Goal: Information Seeking & Learning: Check status

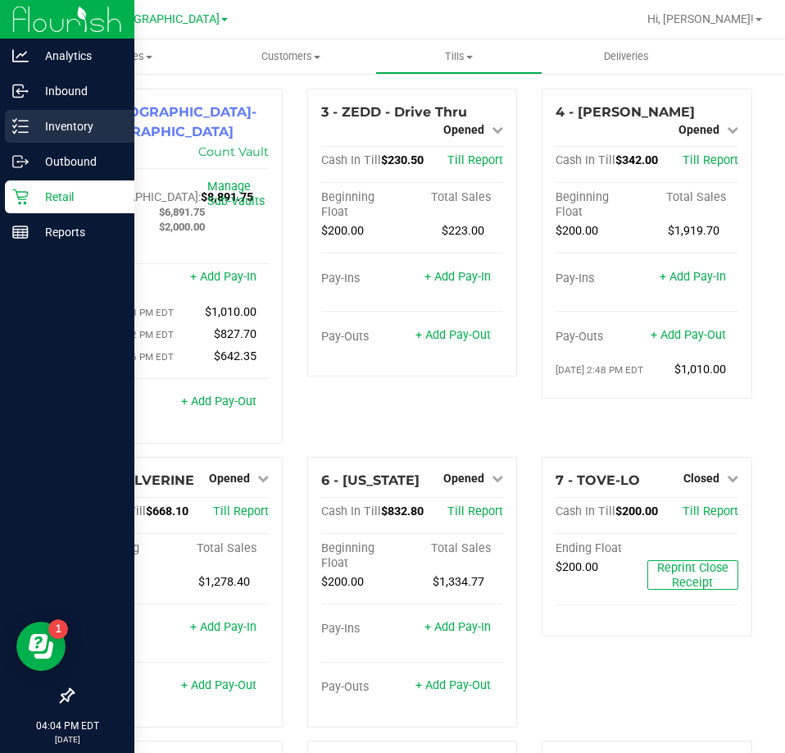
click at [27, 120] on icon at bounding box center [20, 126] width 16 height 16
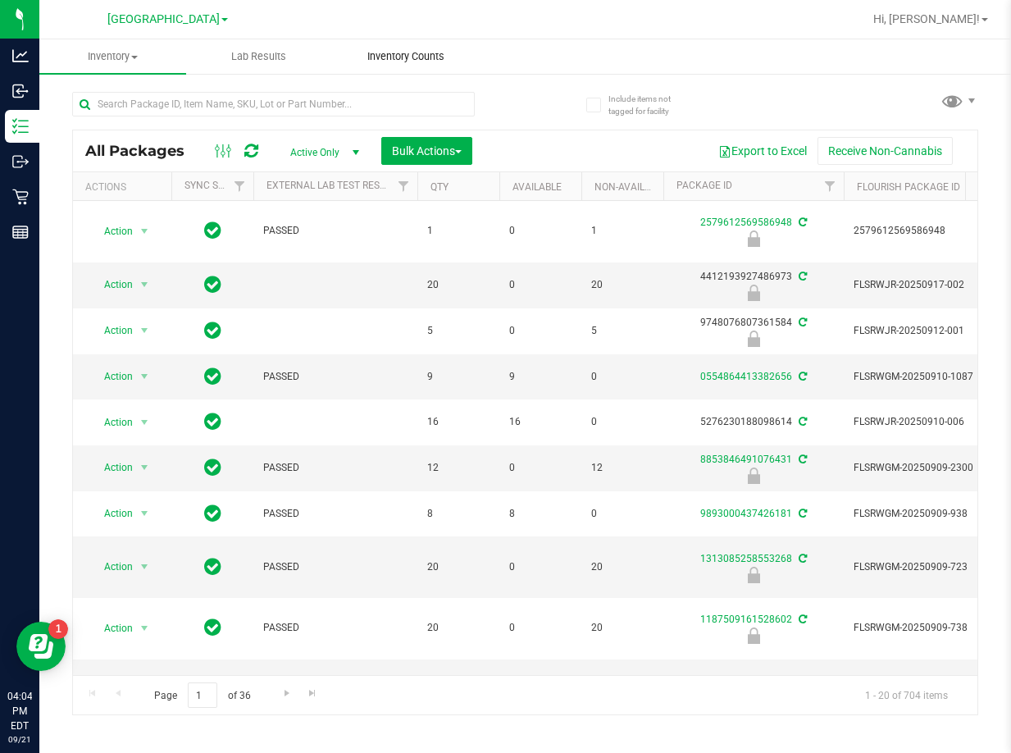
click at [431, 53] on span "Inventory Counts" at bounding box center [405, 56] width 121 height 15
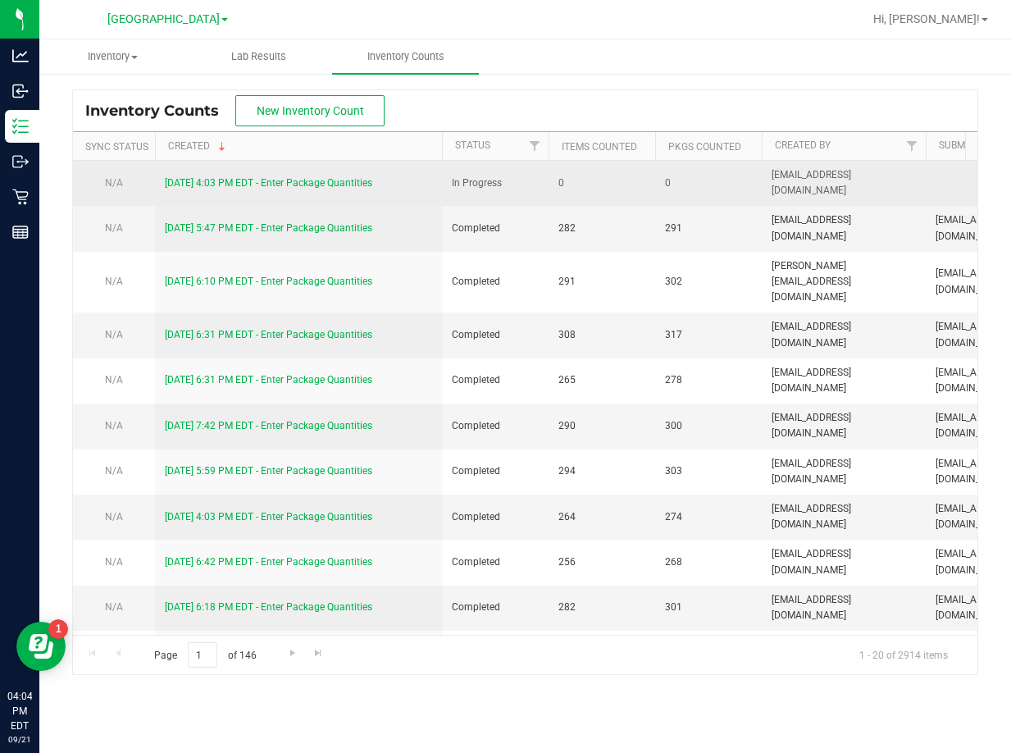
click at [307, 181] on link "9/21/25 4:03 PM EDT - Enter Package Quantities" at bounding box center [268, 182] width 207 height 11
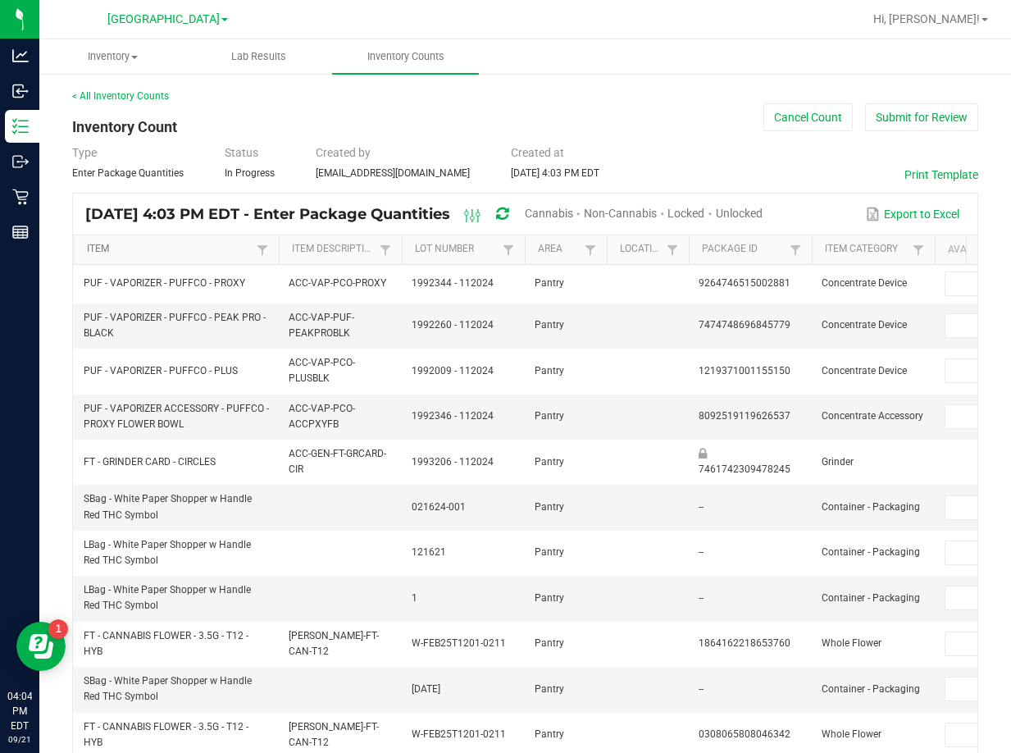
click at [218, 246] on link "Item" at bounding box center [169, 249] width 165 height 13
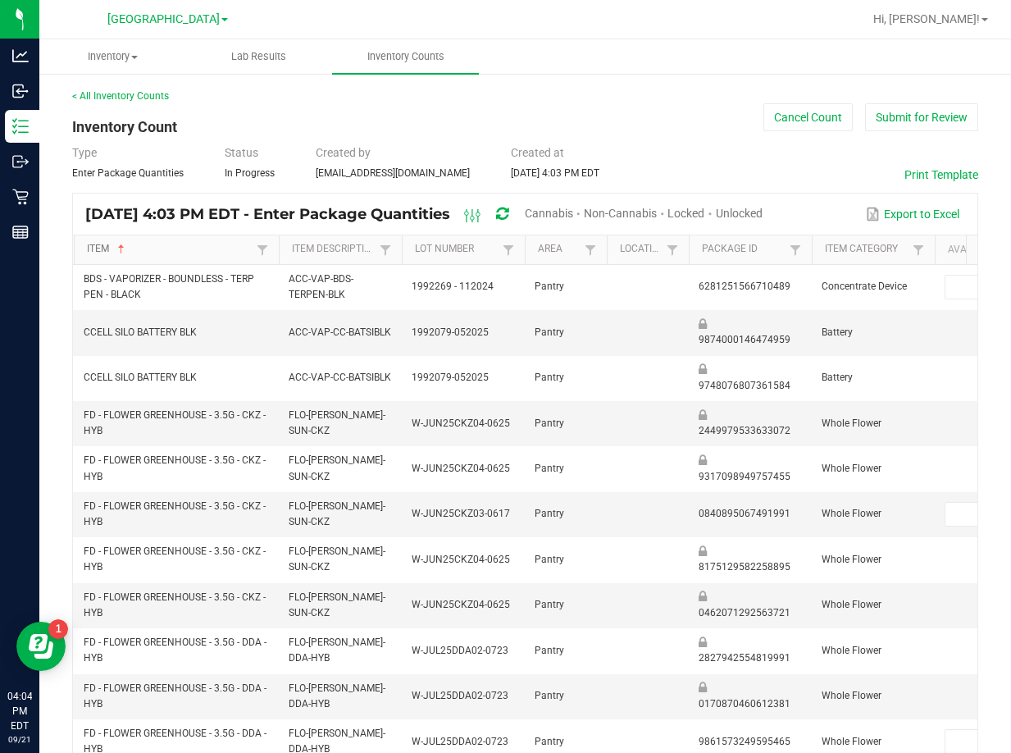
click at [218, 246] on link "Item" at bounding box center [169, 249] width 165 height 13
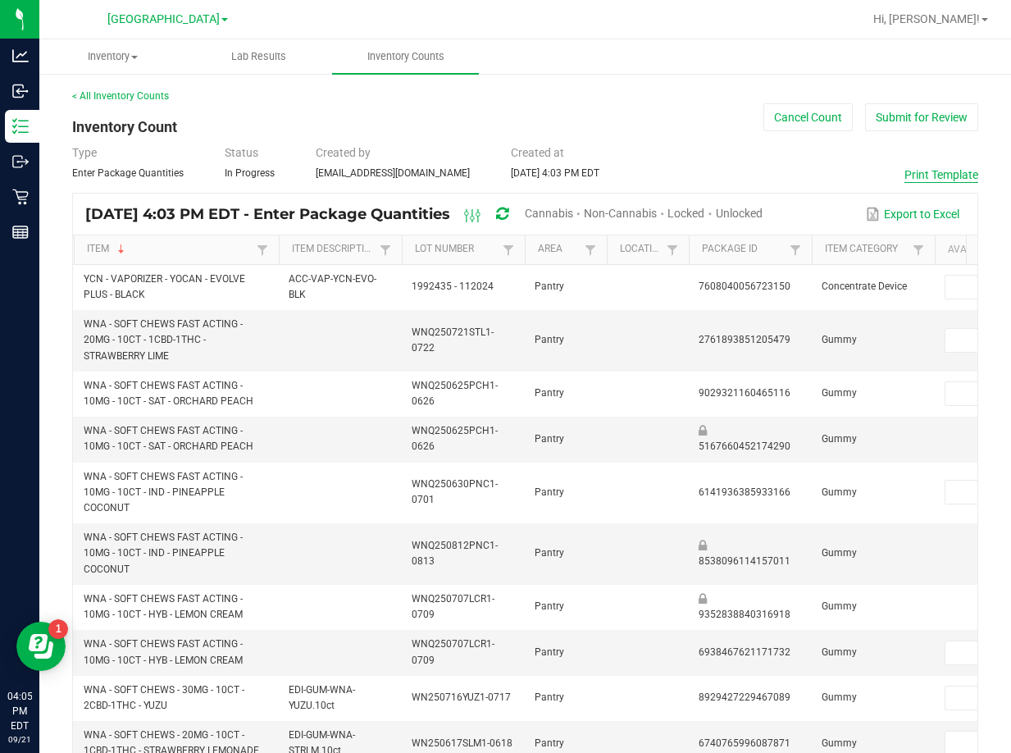
click at [785, 176] on button "Print Template" at bounding box center [941, 174] width 74 height 16
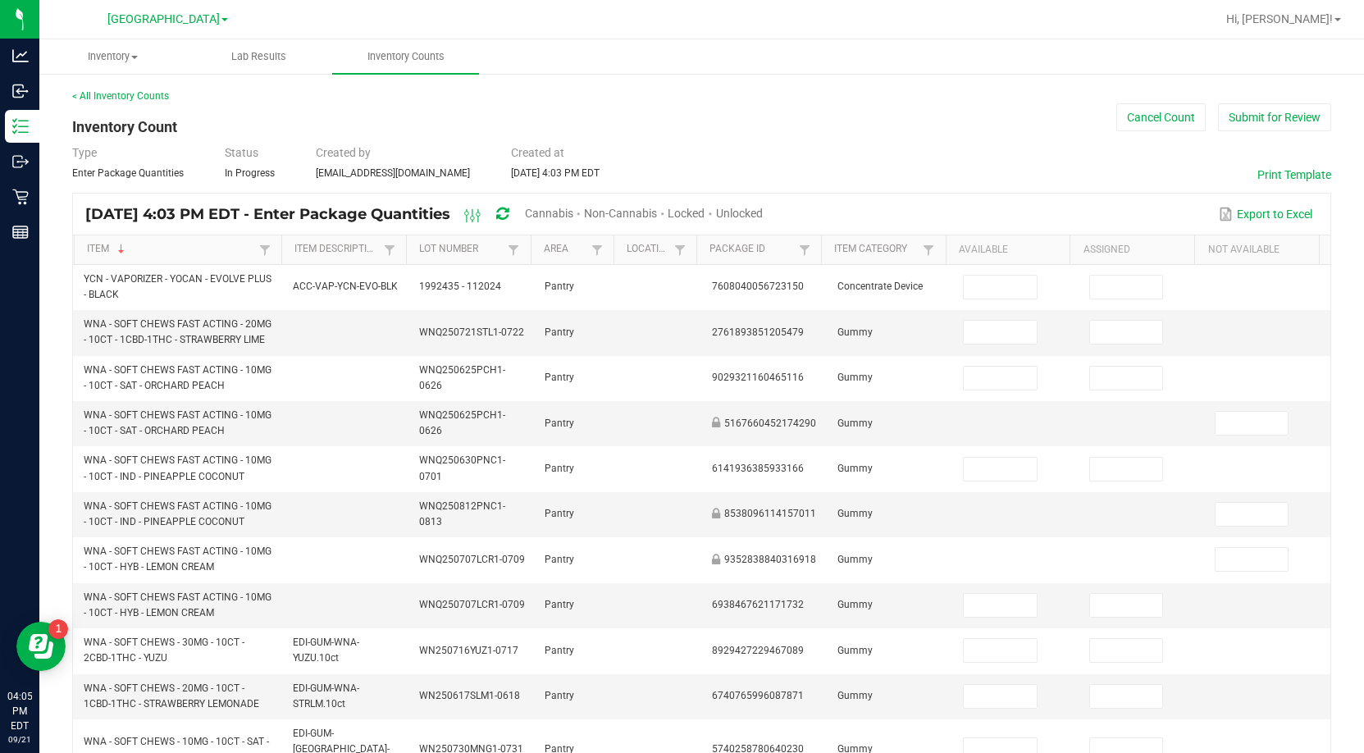
click at [573, 215] on span "Cannabis" at bounding box center [549, 213] width 48 height 13
click at [763, 219] on span "Unlocked" at bounding box center [740, 213] width 47 height 13
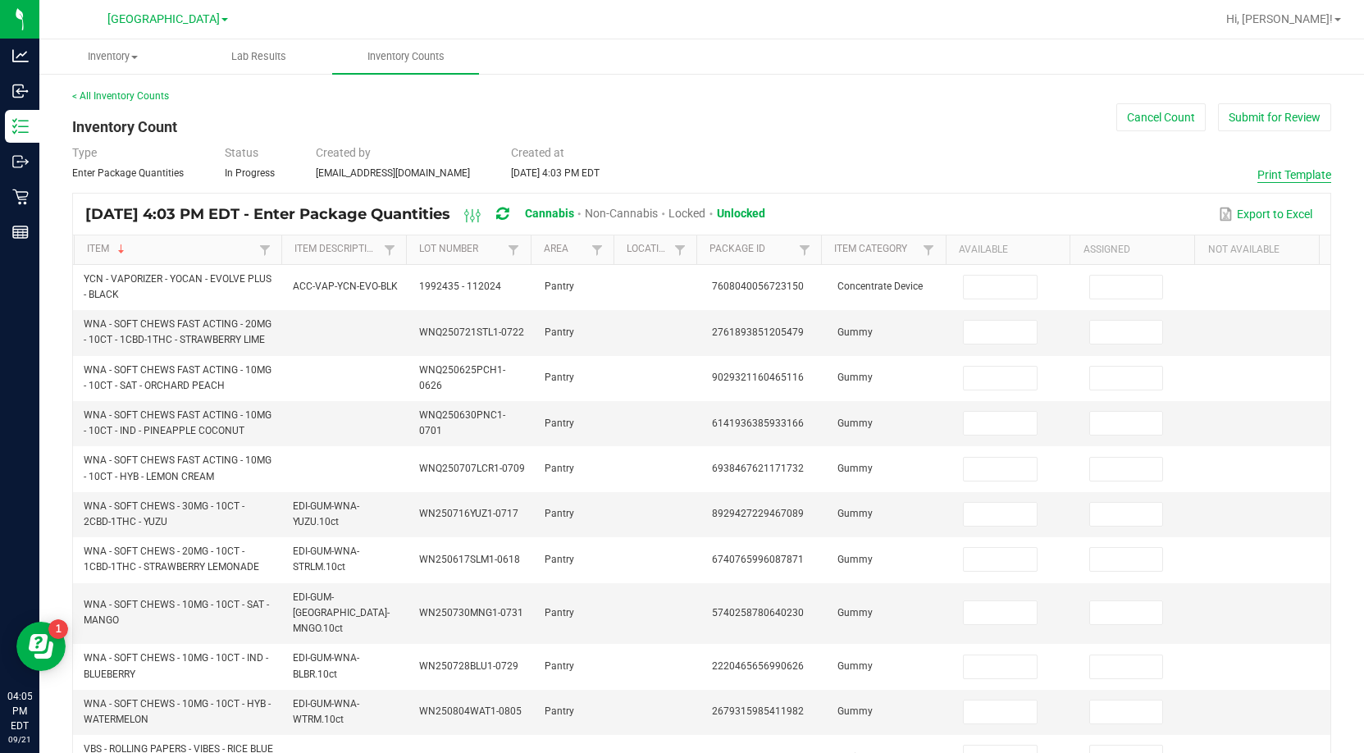
click at [785, 175] on button "Print Template" at bounding box center [1294, 174] width 74 height 16
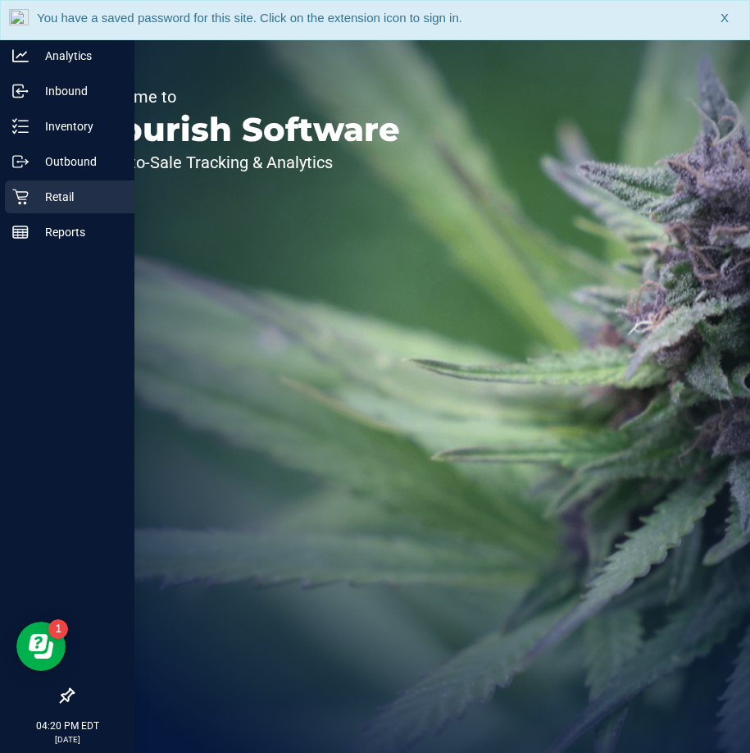
click at [30, 203] on p "Retail" at bounding box center [78, 197] width 98 height 20
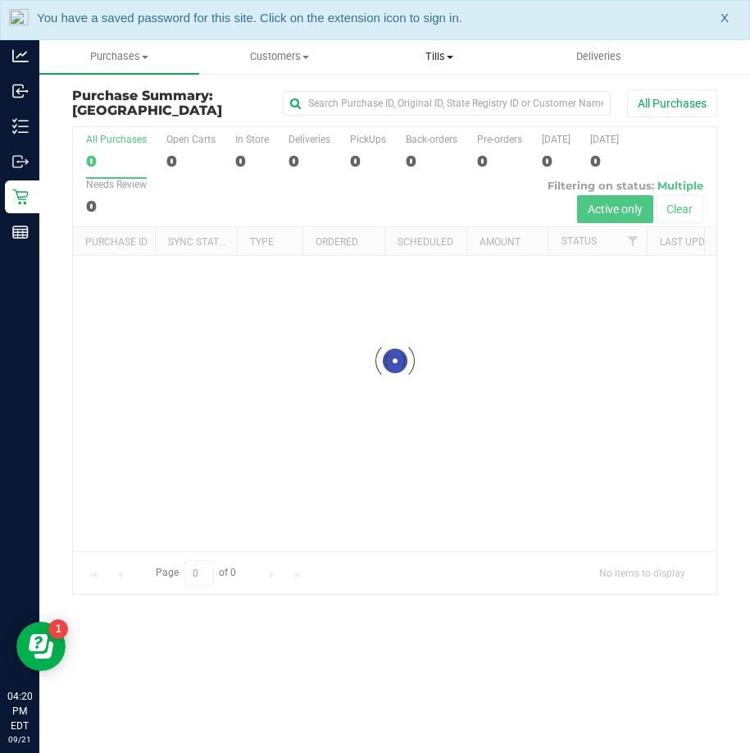
click at [446, 57] on span "Tills" at bounding box center [439, 56] width 158 height 15
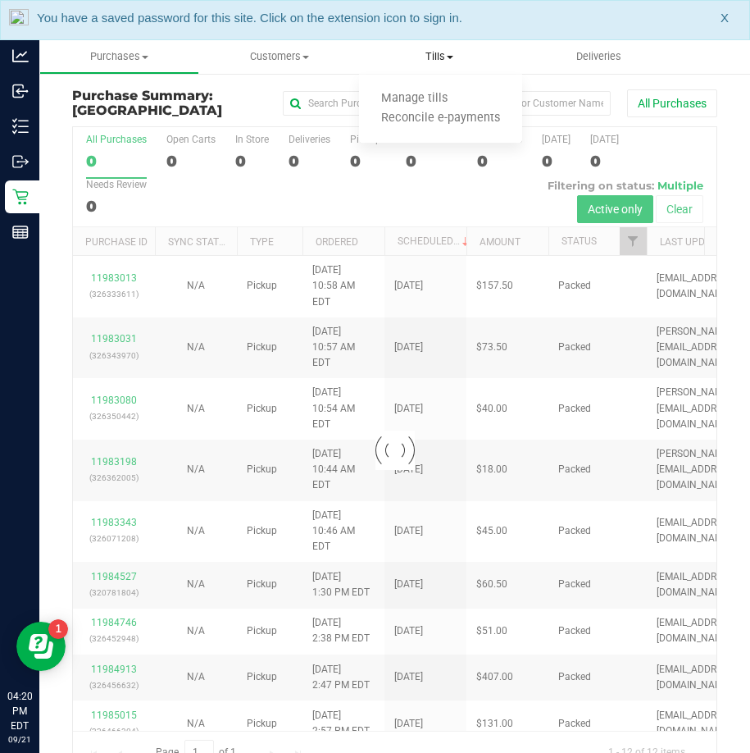
click at [435, 88] on ul "Manage tills Reconcile e-payments" at bounding box center [440, 109] width 163 height 69
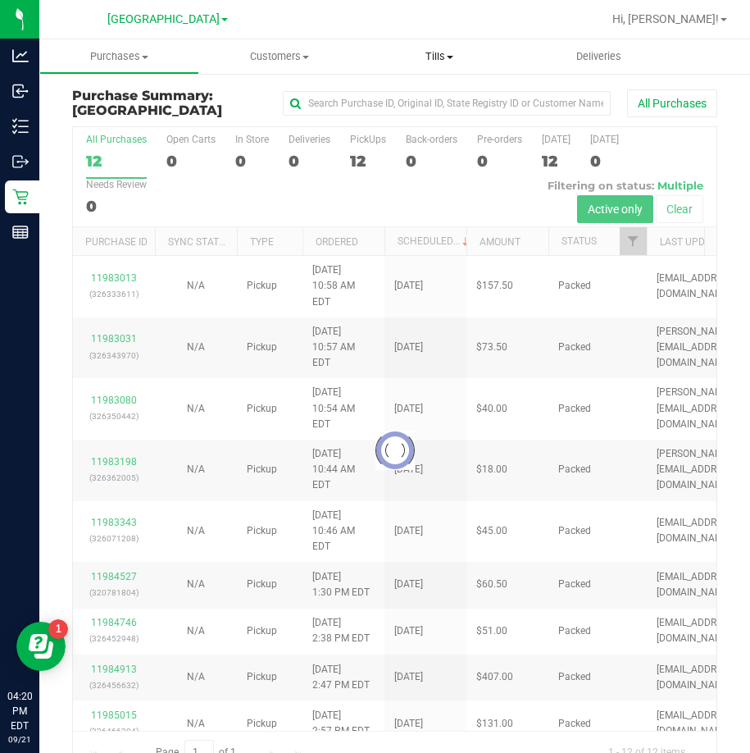
click at [454, 51] on span "Tills" at bounding box center [439, 56] width 160 height 15
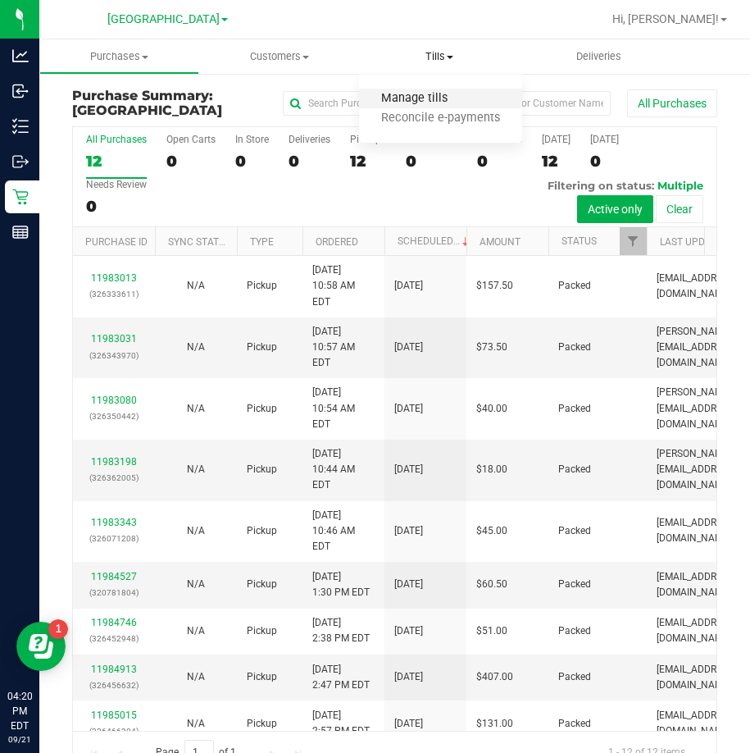
click at [422, 95] on span "Manage tills" at bounding box center [414, 99] width 111 height 14
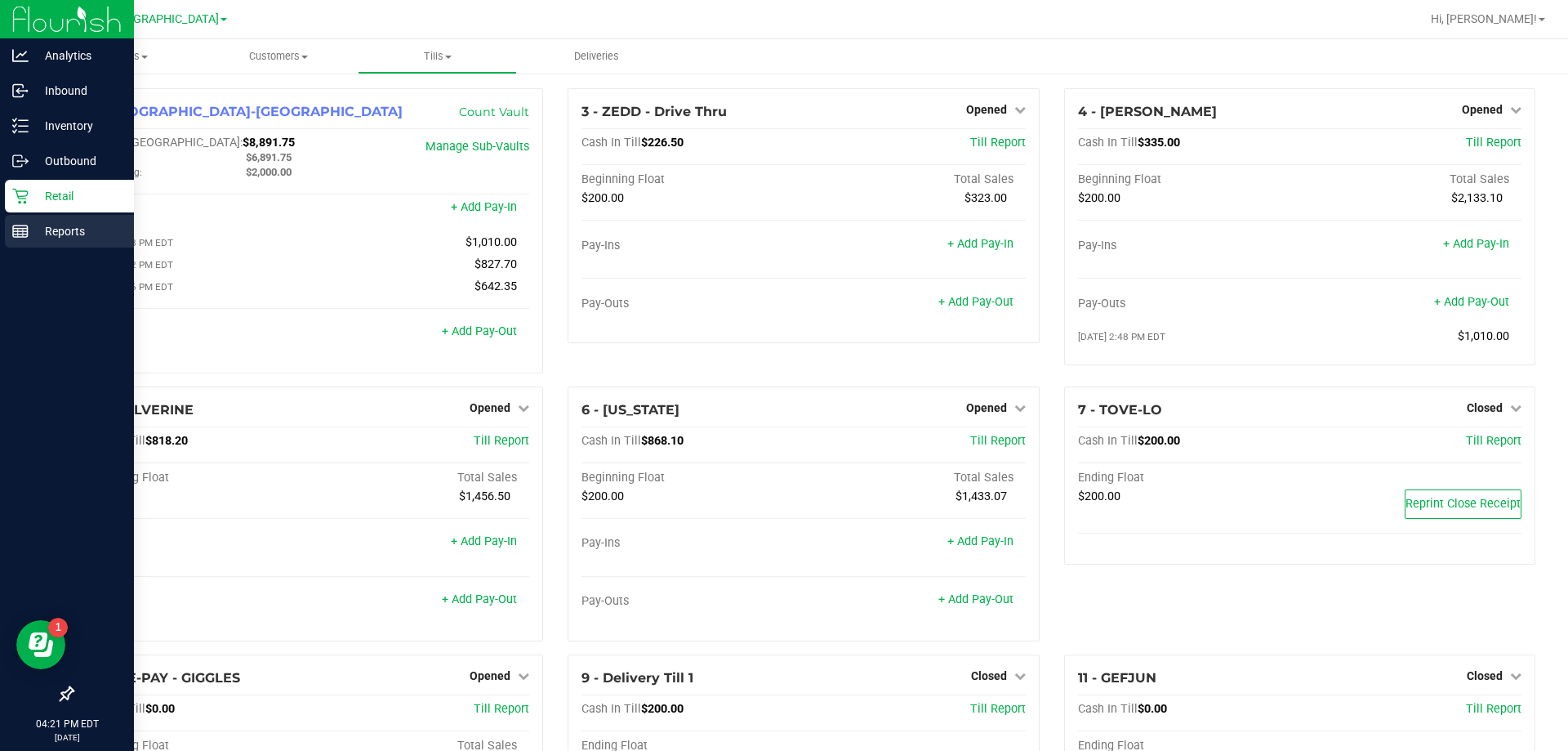
click at [50, 244] on div "Reports" at bounding box center [70, 231] width 130 height 33
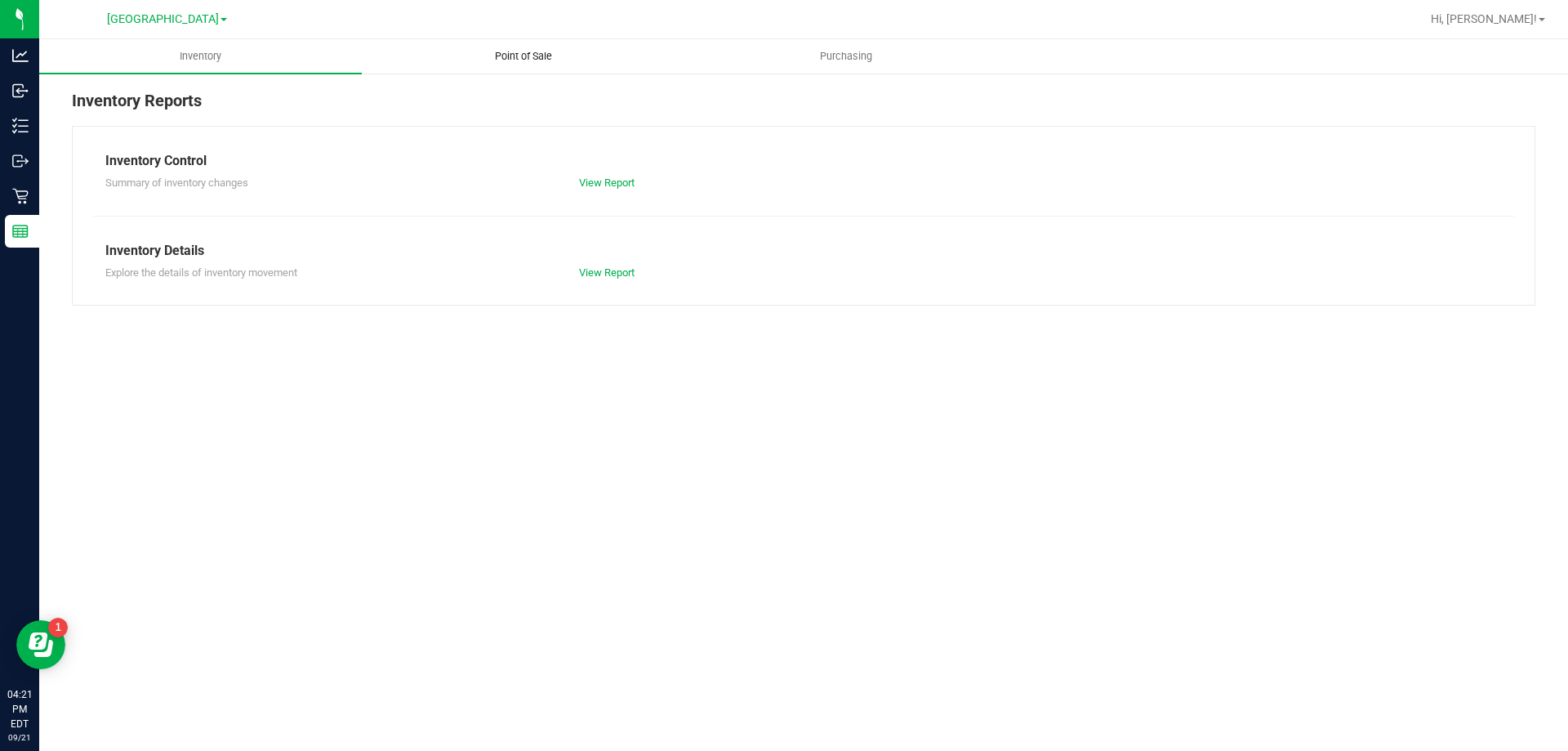
click at [575, 50] on uib-tab-heading "Point of Sale" at bounding box center [523, 56] width 321 height 33
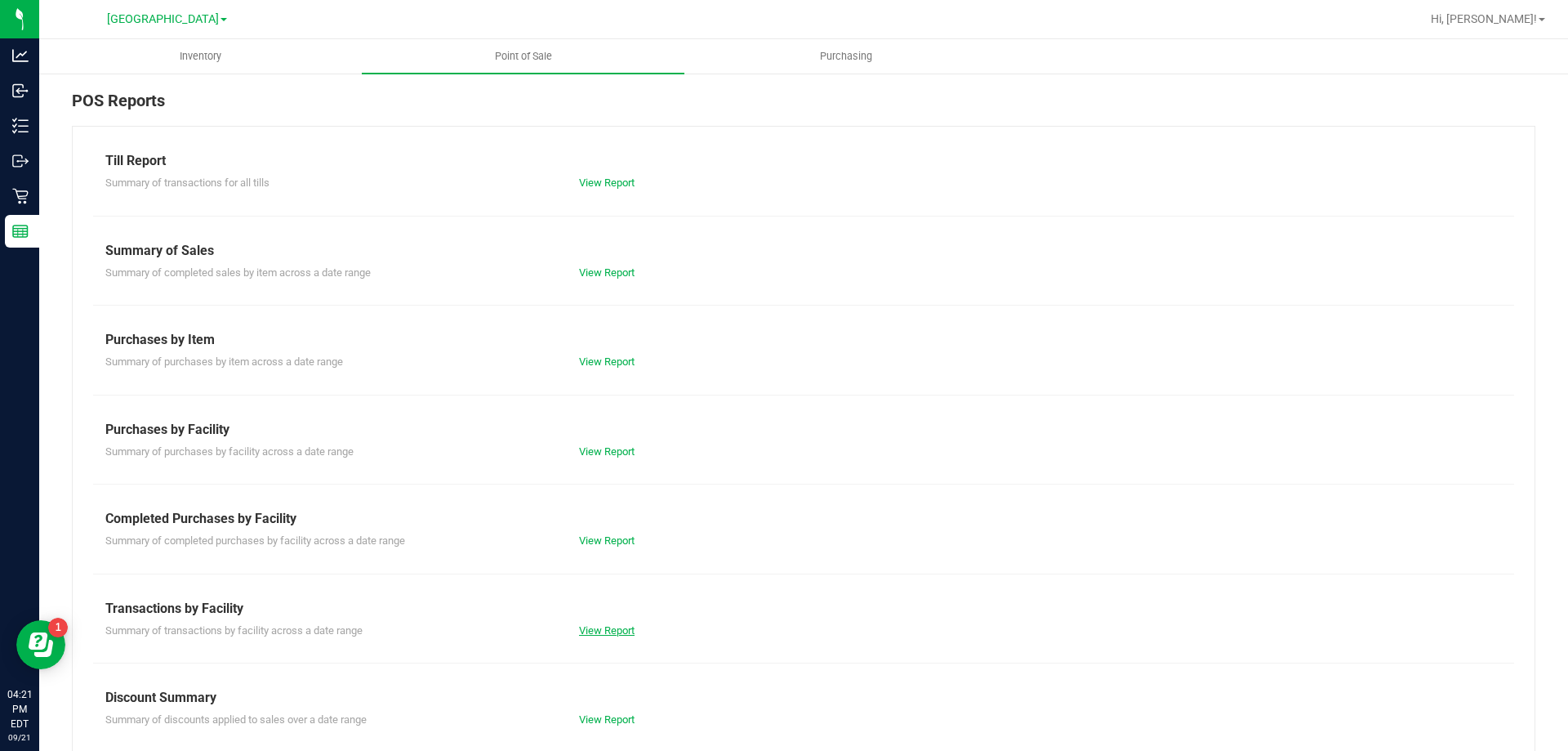
click at [601, 630] on link "View Report" at bounding box center [607, 629] width 56 height 12
